Goal: Find specific page/section: Find specific page/section

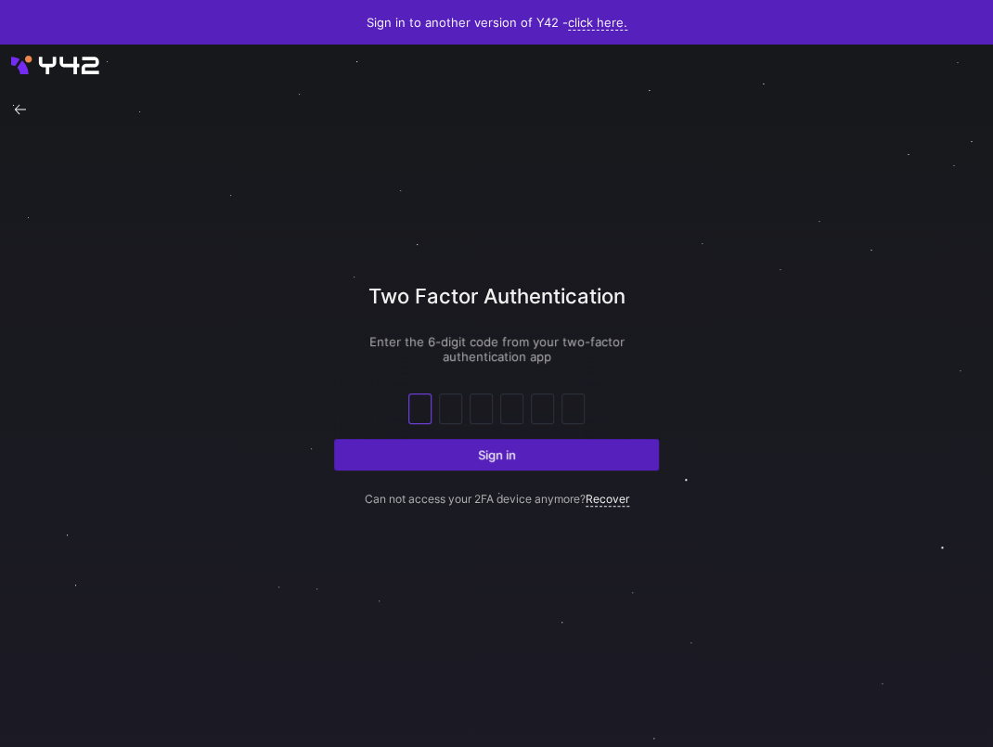
type input "7"
type input "2"
type input "9"
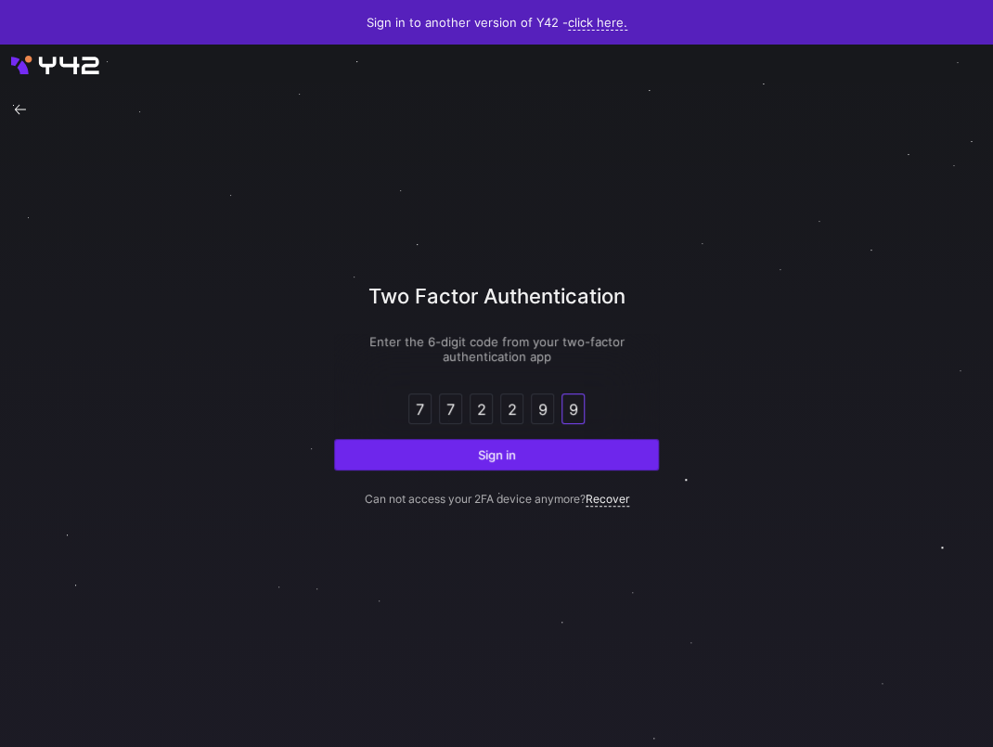
type input "9"
click at [408, 457] on span "submit" at bounding box center [496, 455] width 323 height 30
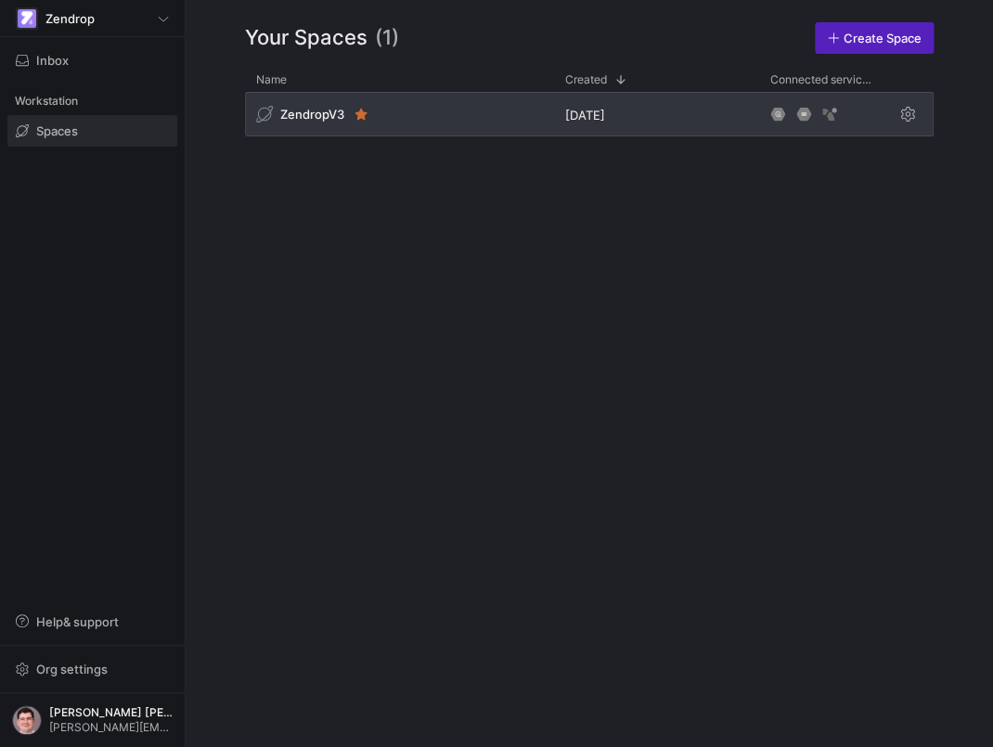
click at [390, 110] on div "ZendropV3" at bounding box center [399, 114] width 309 height 45
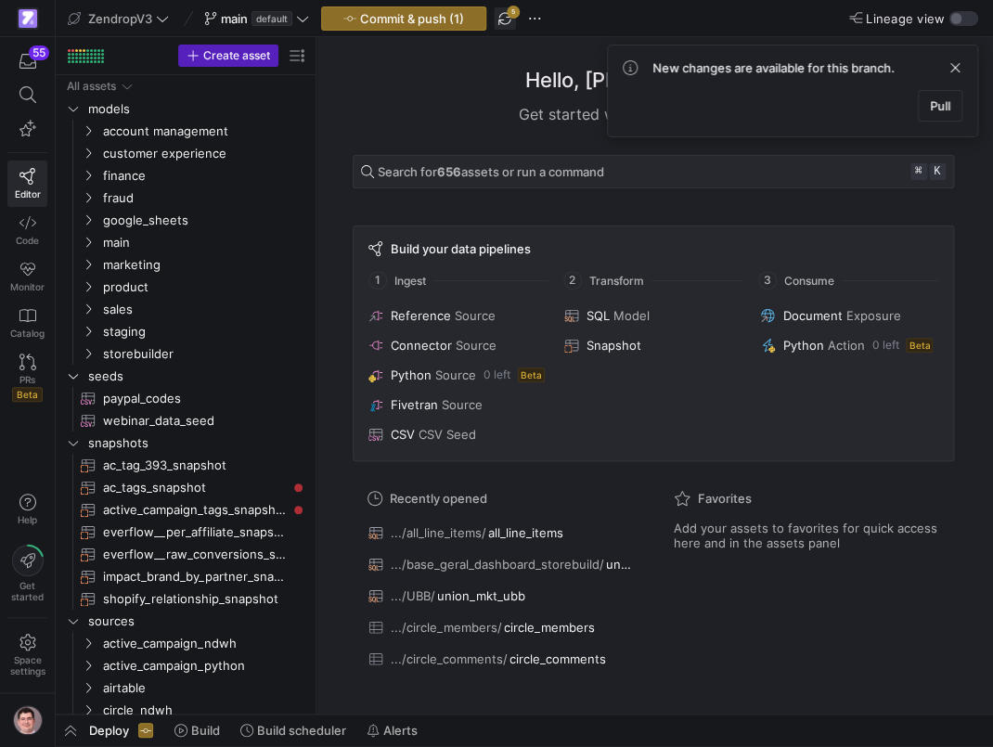
click at [504, 25] on span "button" at bounding box center [505, 18] width 22 height 22
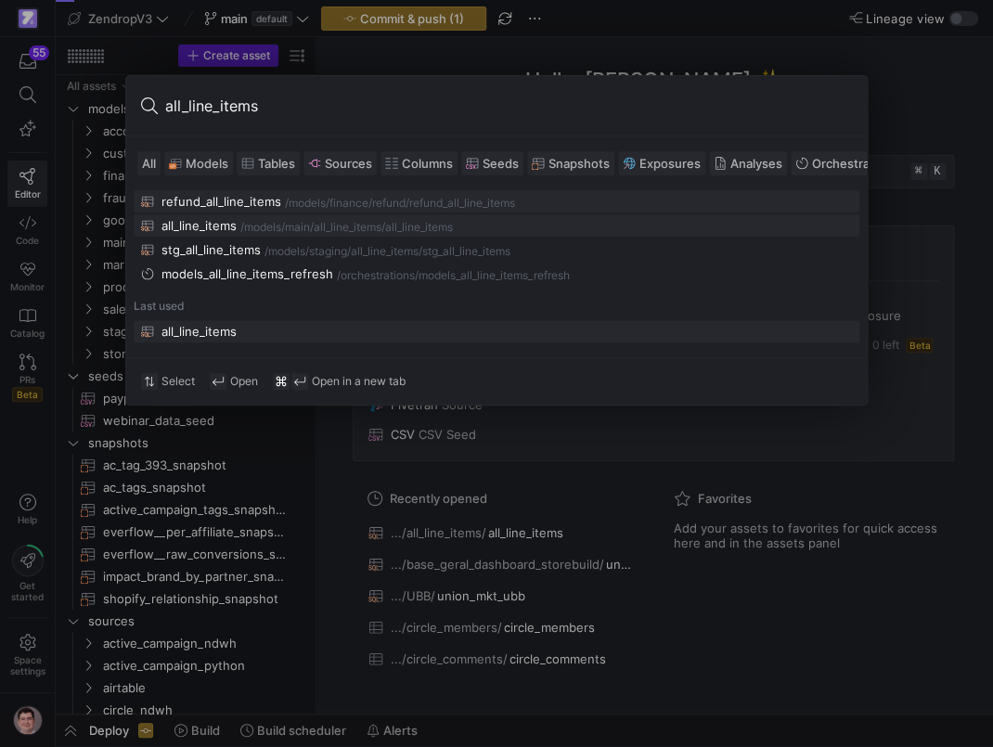
type input "all_line_items"
click at [463, 222] on div "/models/ main/all_line_items /all_line_items" at bounding box center [545, 227] width 611 height 13
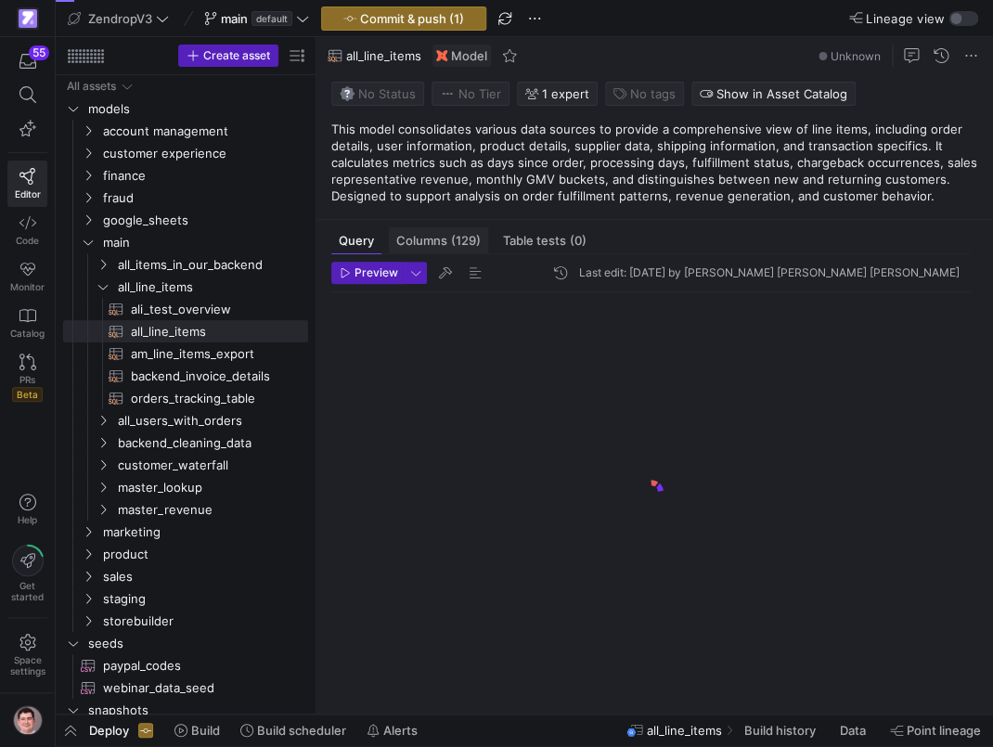
click at [453, 242] on span "(129)" at bounding box center [466, 241] width 30 height 12
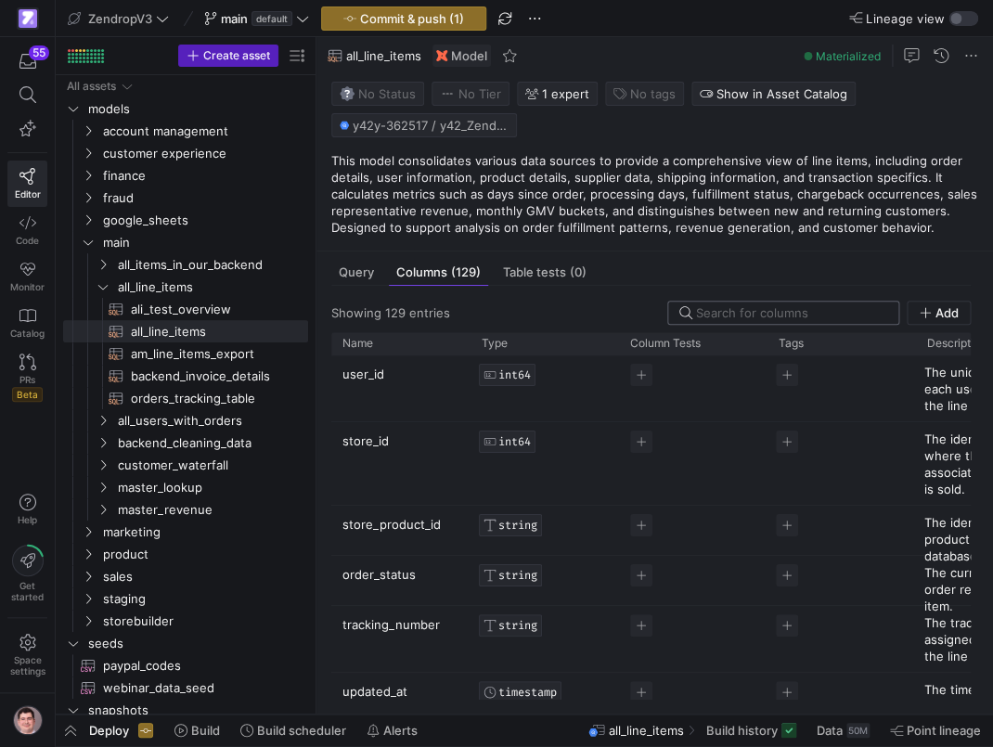
type input "all_line_items"
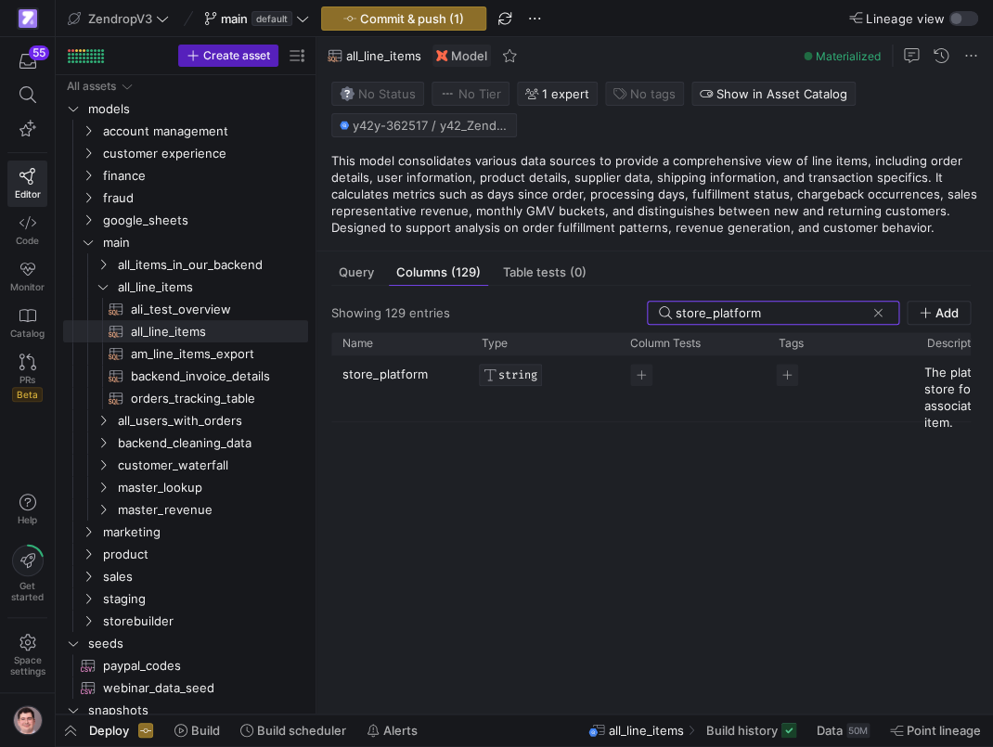
type input "store_platform"
